Goal: Task Accomplishment & Management: Complete application form

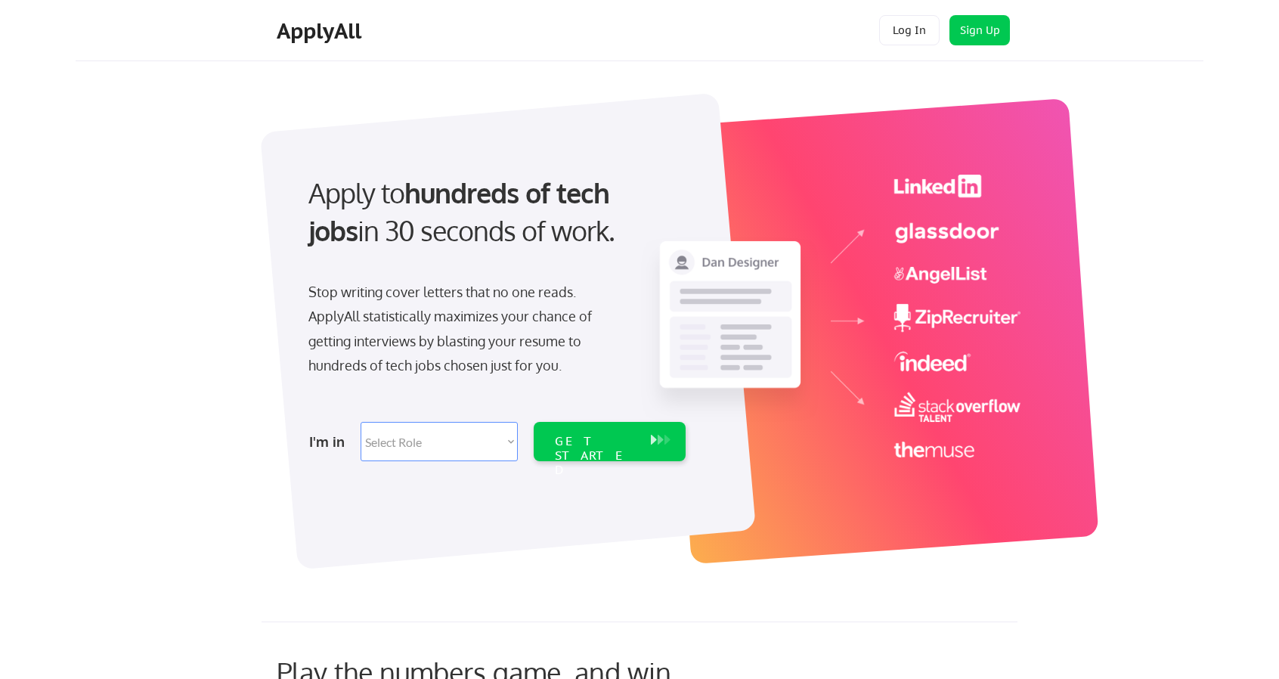
click at [458, 472] on div at bounding box center [508, 331] width 496 height 477
click at [458, 456] on select "Select Role Software Engineering Product Management Customer Success Sales UI/U…" at bounding box center [439, 441] width 157 height 39
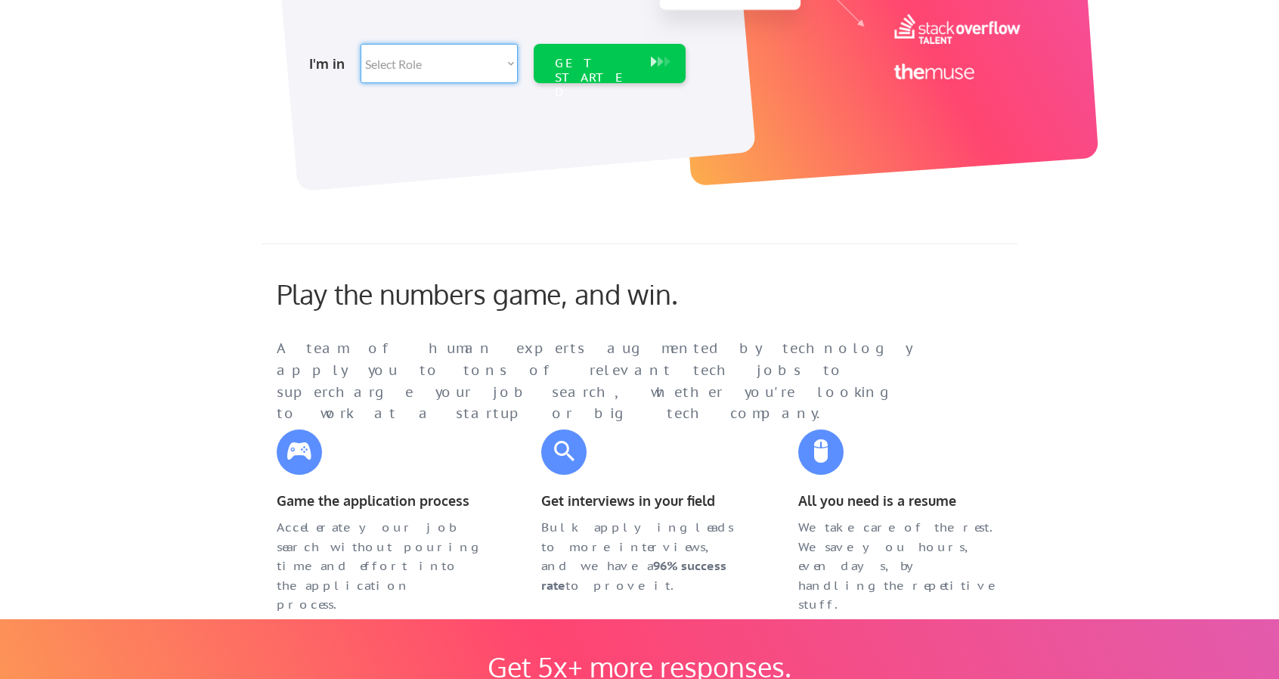
scroll to position [126, 0]
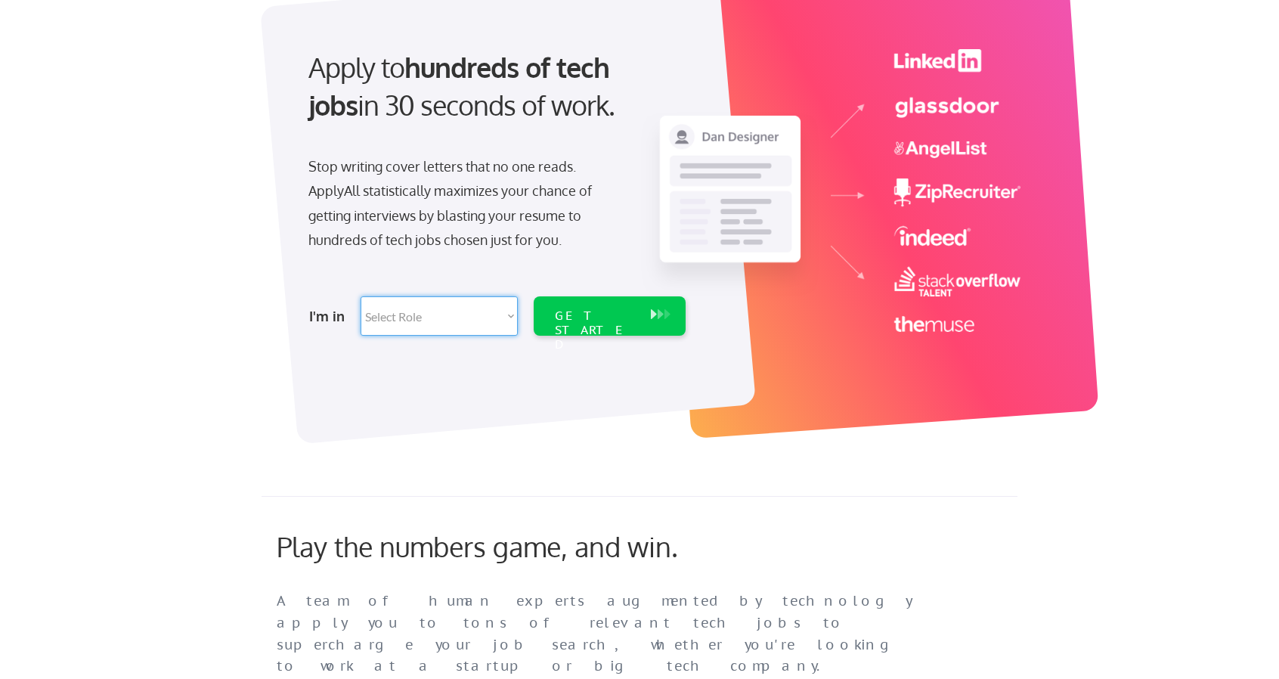
click at [415, 299] on select "Select Role Software Engineering Product Management Customer Success Sales UI/U…" at bounding box center [439, 315] width 157 height 39
select select ""customer_support""
click at [361, 296] on select "Select Role Software Engineering Product Management Customer Success Sales UI/U…" at bounding box center [439, 315] width 157 height 39
select select ""customer_support""
click at [593, 312] on div "GET STARTED" at bounding box center [595, 330] width 81 height 44
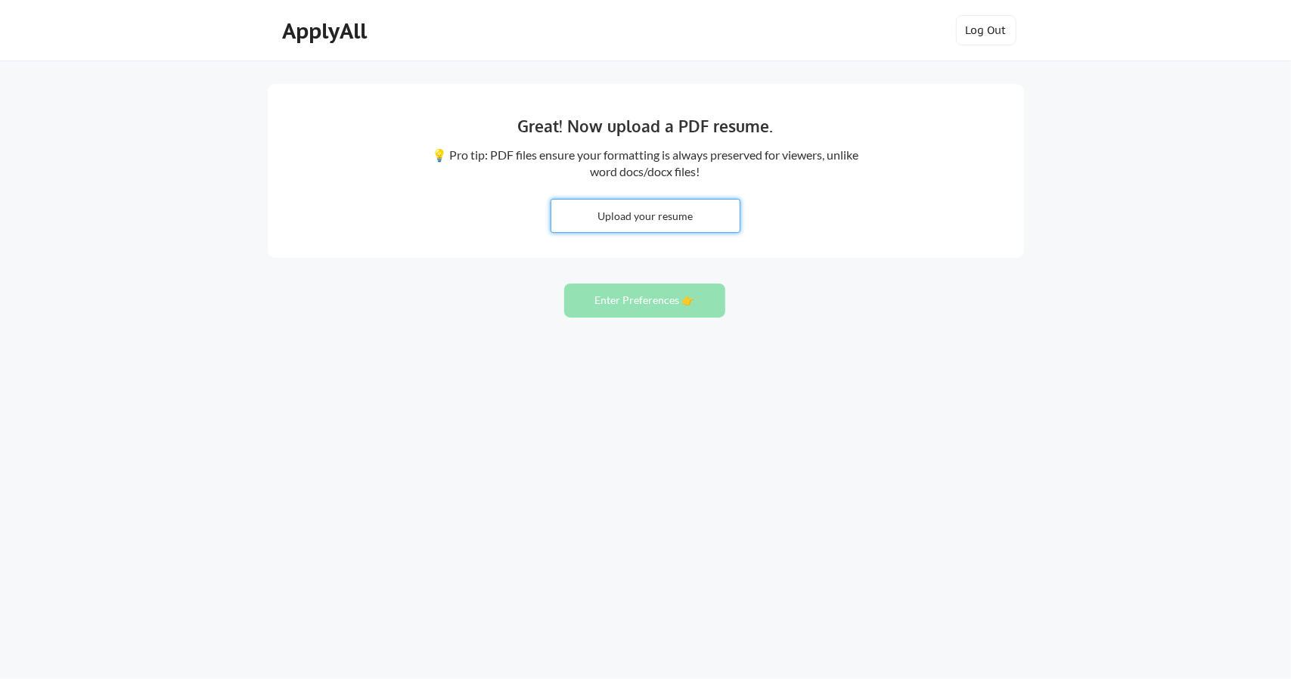
click at [683, 200] on input "file" at bounding box center [645, 216] width 188 height 33
